Goal: Navigation & Orientation: Find specific page/section

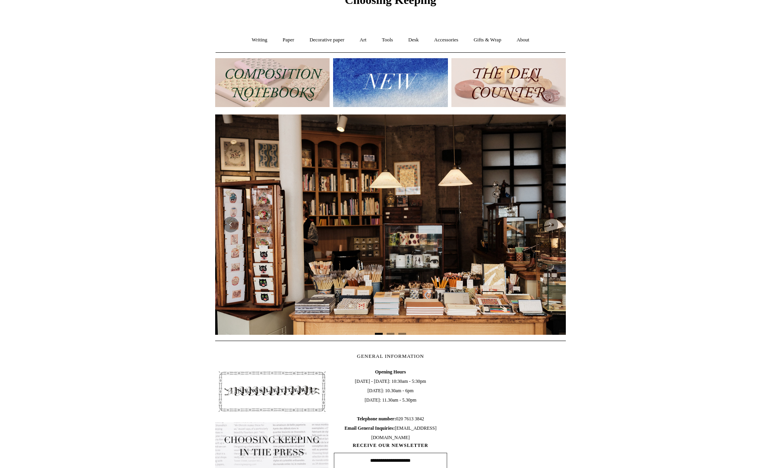
scroll to position [9, 0]
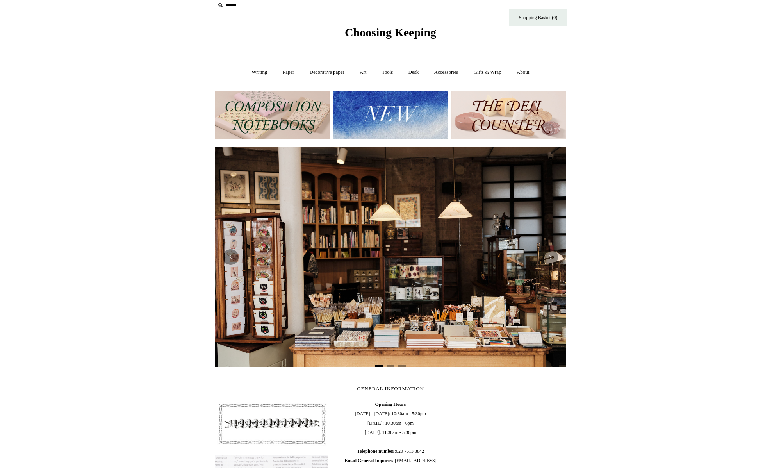
click at [412, 116] on img at bounding box center [390, 115] width 114 height 49
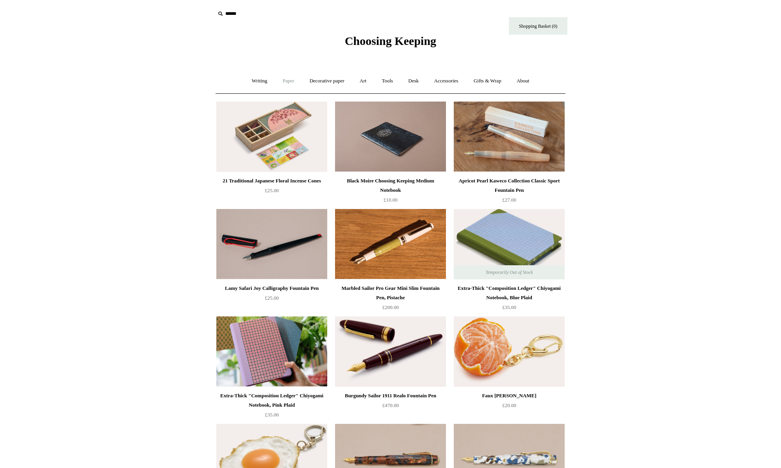
click at [280, 82] on link "Paper +" at bounding box center [289, 81] width 26 height 21
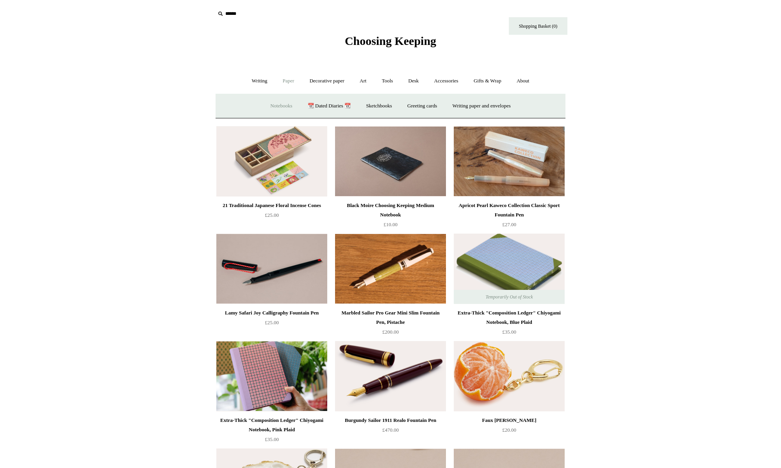
click at [282, 104] on link "Notebooks +" at bounding box center [281, 106] width 36 height 21
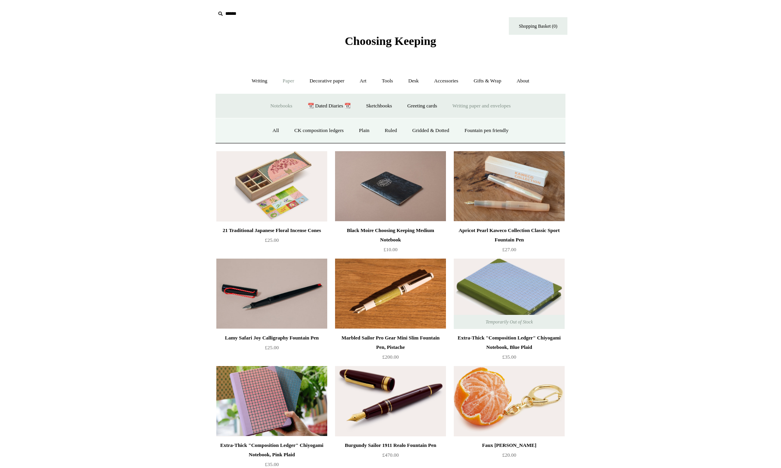
click at [470, 102] on link "Writing paper and envelopes +" at bounding box center [482, 106] width 72 height 21
click at [430, 130] on link "Notecard sets" at bounding box center [421, 130] width 41 height 21
click at [349, 129] on link "Writing paper" at bounding box center [341, 130] width 42 height 21
click at [417, 80] on link "Desk +" at bounding box center [414, 81] width 25 height 21
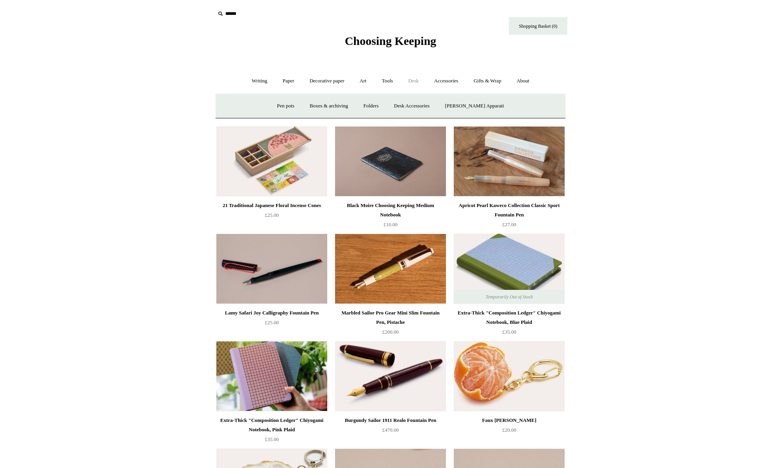
click at [417, 80] on link "Desk -" at bounding box center [414, 81] width 25 height 21
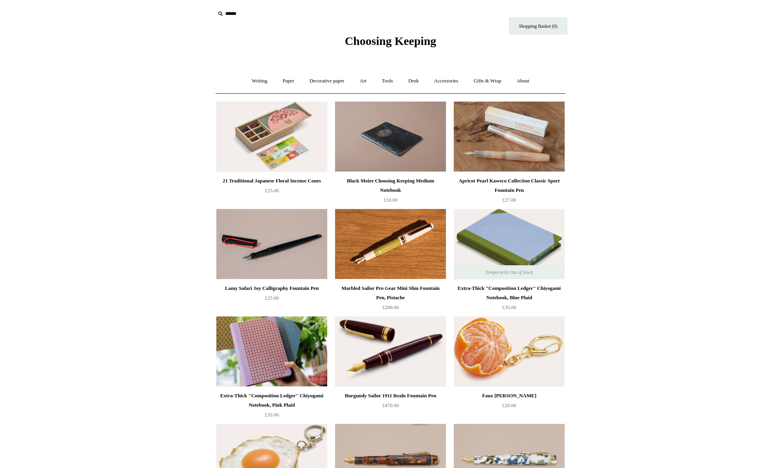
click at [378, 42] on span "Choosing Keeping" at bounding box center [390, 40] width 91 height 13
click at [417, 80] on link "Desk +" at bounding box center [414, 81] width 25 height 21
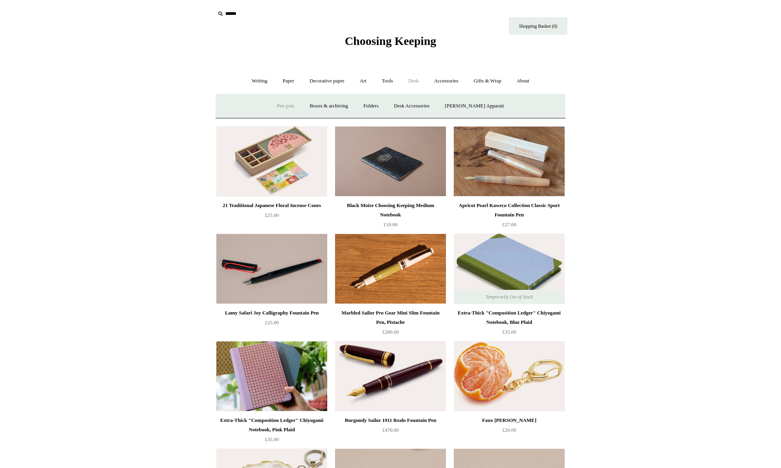
click at [297, 107] on link "Pen pots" at bounding box center [285, 106] width 31 height 21
